Goal: Complete application form

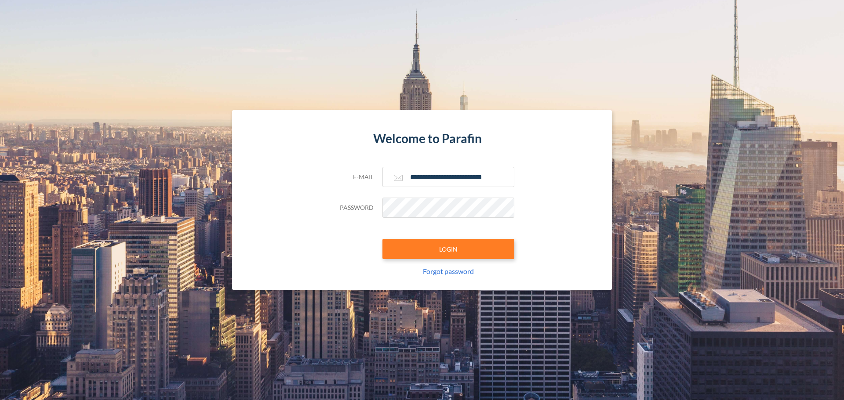
click at [450, 254] on button "LOGIN" at bounding box center [448, 249] width 132 height 20
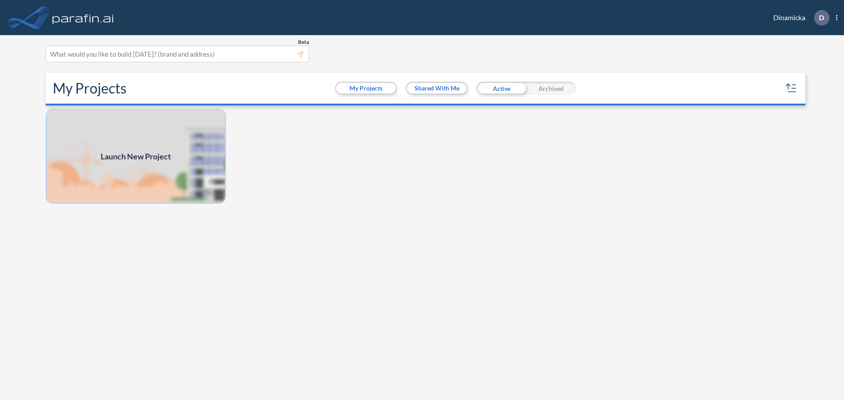
click at [139, 135] on img at bounding box center [136, 156] width 180 height 95
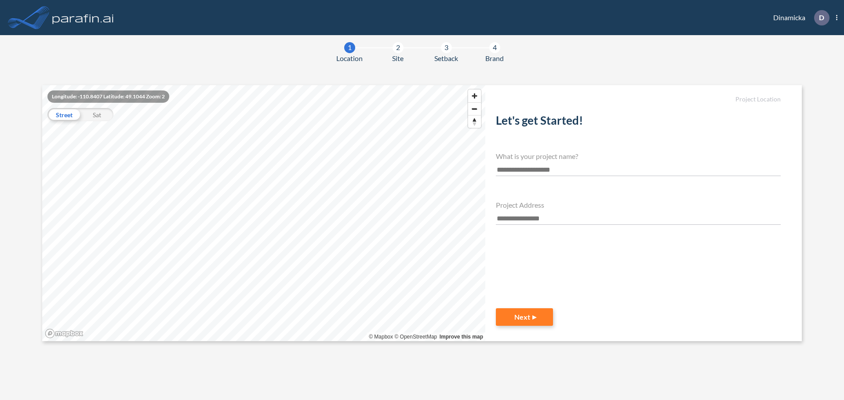
click at [515, 164] on input "text" at bounding box center [638, 170] width 285 height 12
type input "**********"
drag, startPoint x: 527, startPoint y: 218, endPoint x: 532, endPoint y: 228, distance: 10.6
click at [525, 218] on input "text" at bounding box center [638, 219] width 285 height 12
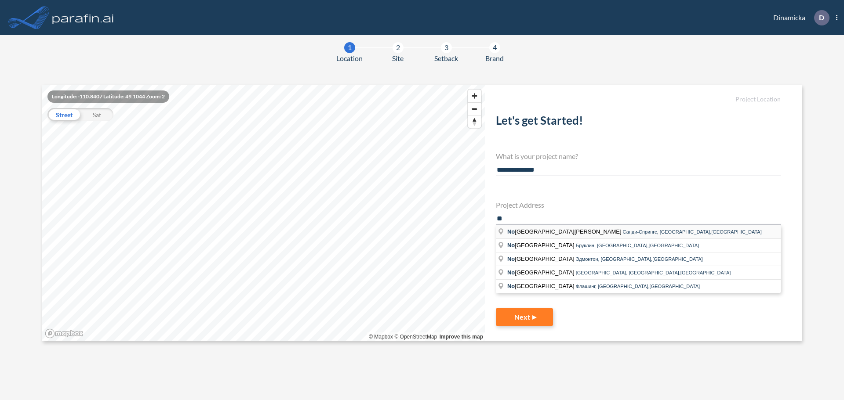
click at [527, 225] on li "No [GEOGRAPHIC_DATA] [PERSON_NAME][GEOGRAPHIC_DATA], [GEOGRAPHIC_DATA],[GEOGRAP…" at bounding box center [638, 232] width 285 height 14
type input "**********"
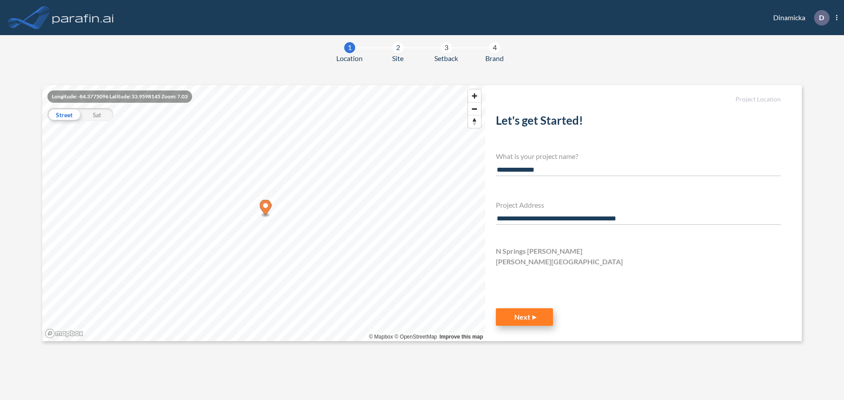
click at [523, 316] on button "Next" at bounding box center [524, 317] width 57 height 18
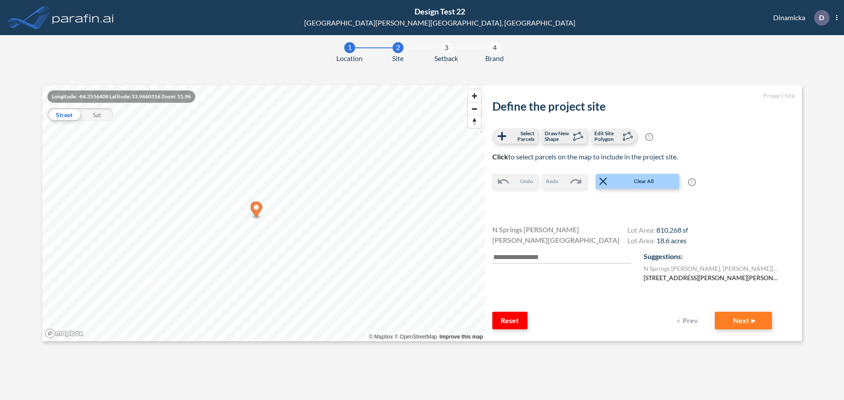
click at [719, 275] on label "[STREET_ADDRESS][PERSON_NAME][PERSON_NAME]" at bounding box center [711, 277] width 136 height 9
click at [730, 322] on button "Next" at bounding box center [742, 321] width 57 height 18
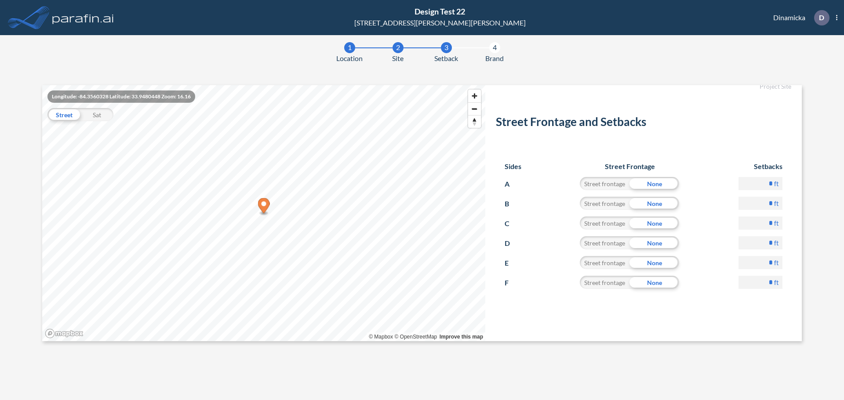
scroll to position [55, 0]
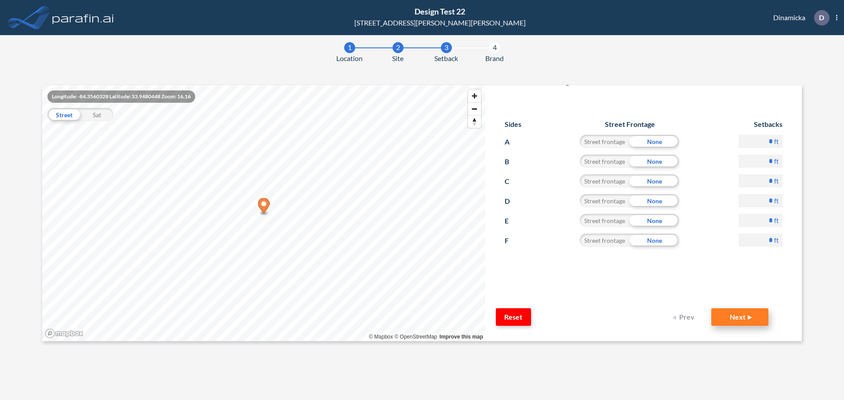
click at [721, 313] on button "Next" at bounding box center [739, 317] width 57 height 18
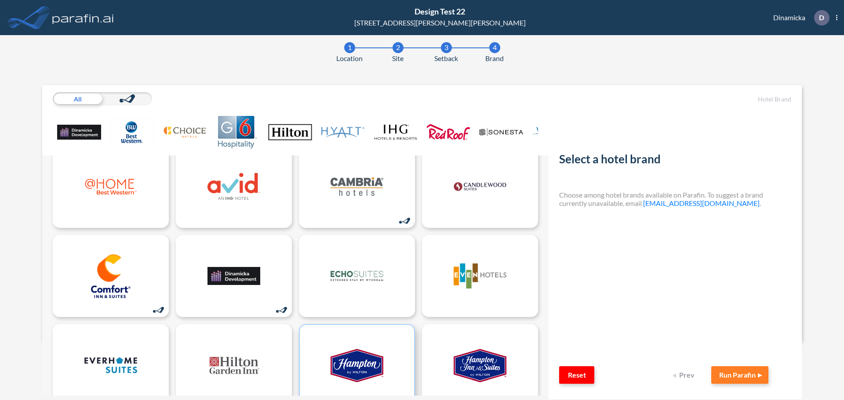
scroll to position [8, 0]
